Goal: Task Accomplishment & Management: Manage account settings

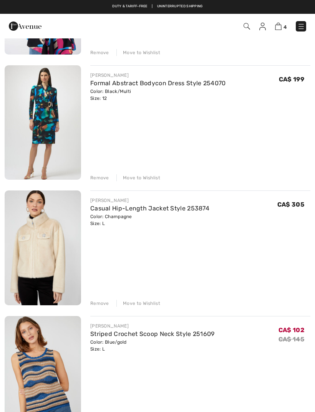
scroll to position [173, 0]
click at [148, 173] on div "Remove Move to Wishlist" at bounding box center [200, 177] width 220 height 8
click at [137, 181] on div "Move to Wishlist" at bounding box center [138, 178] width 44 height 7
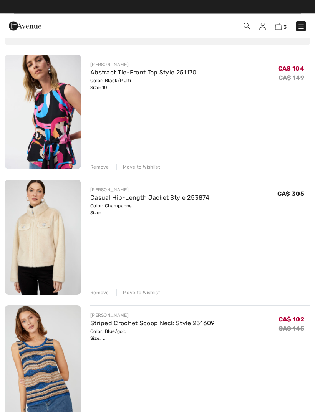
scroll to position [59, 0]
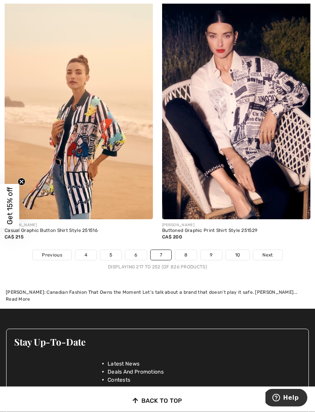
scroll to position [4687, 0]
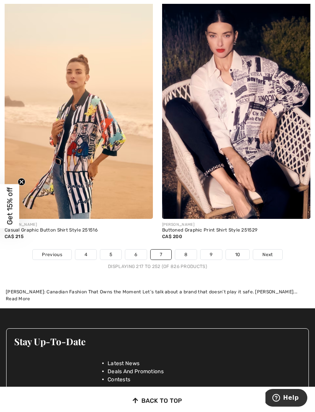
click at [190, 250] on link "8" at bounding box center [186, 255] width 22 height 10
click at [188, 250] on link "8" at bounding box center [186, 255] width 22 height 10
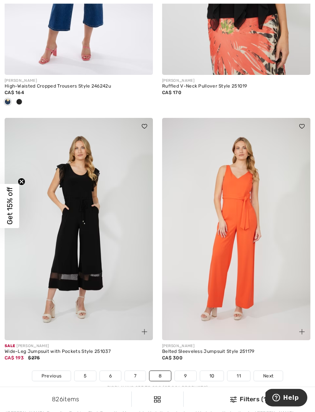
scroll to position [4604, 0]
click at [187, 371] on link "9" at bounding box center [185, 376] width 21 height 10
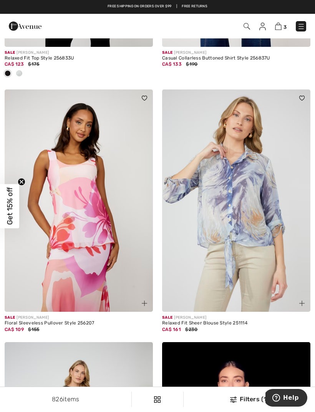
scroll to position [4055, 0]
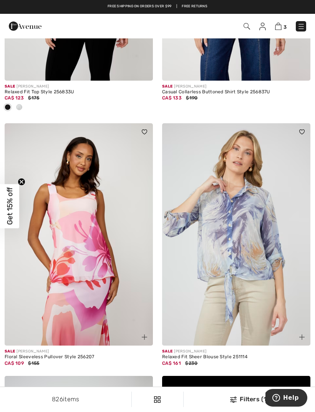
click at [281, 27] on img at bounding box center [278, 26] width 7 height 7
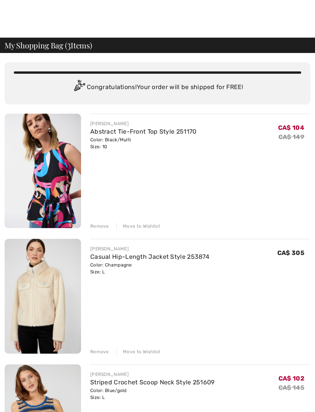
click at [147, 229] on div "Move to Wishlist" at bounding box center [138, 226] width 44 height 7
